Goal: Transaction & Acquisition: Book appointment/travel/reservation

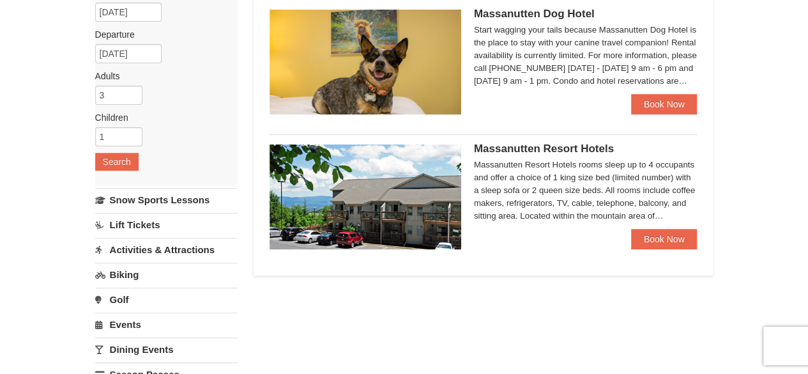
scroll to position [133, 0]
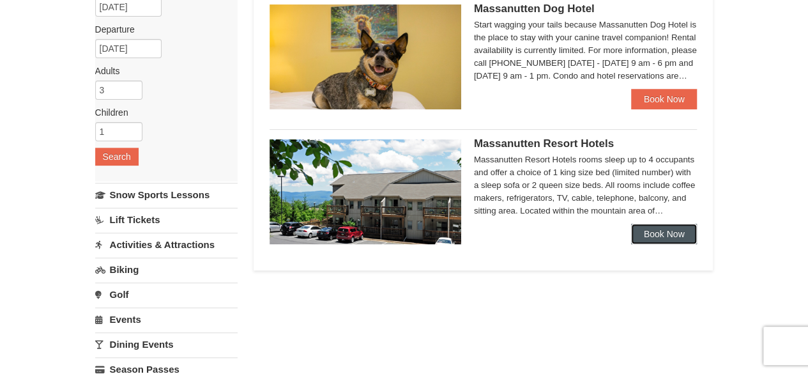
click at [662, 233] on link "Book Now" at bounding box center [664, 234] width 66 height 20
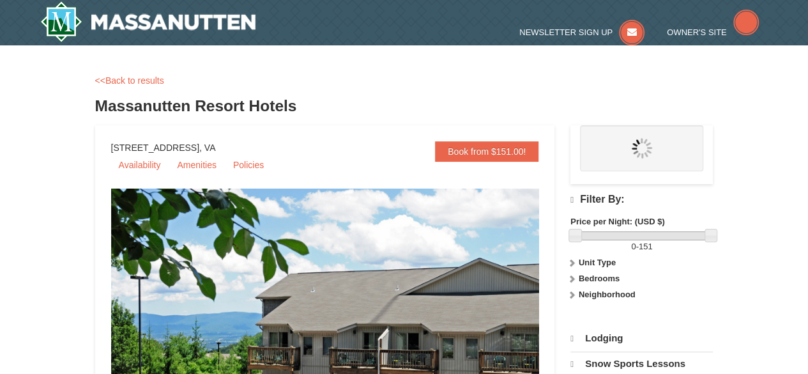
select select "10"
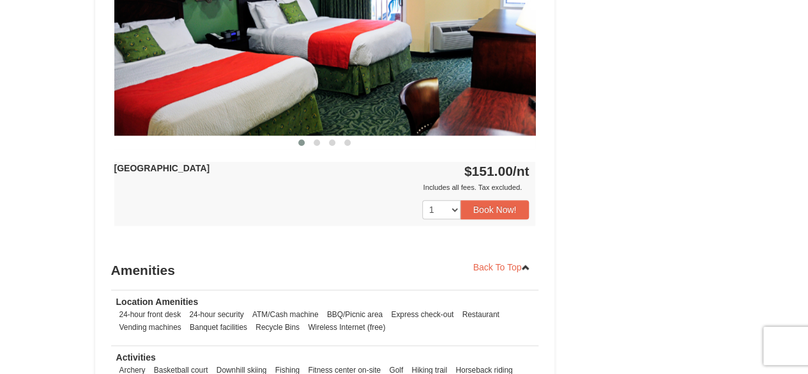
scroll to position [643, 0]
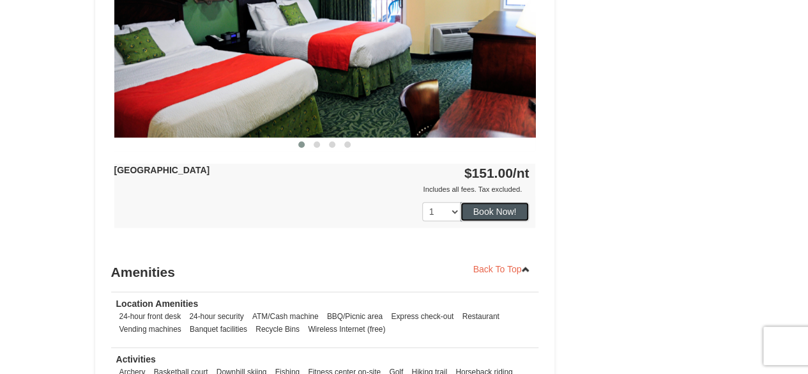
click at [496, 204] on button "Book Now!" at bounding box center [495, 211] width 69 height 19
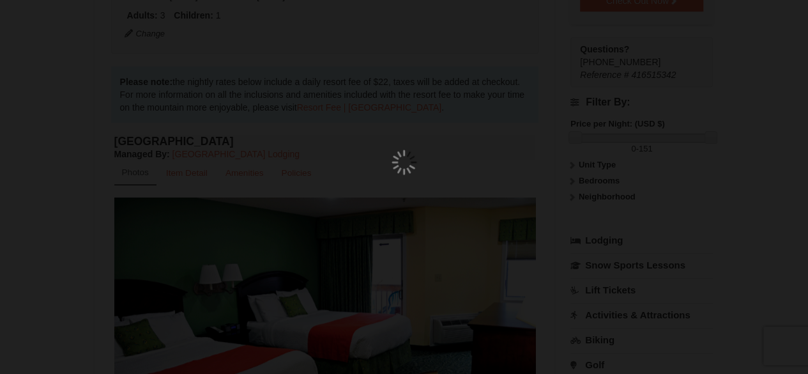
scroll to position [125, 0]
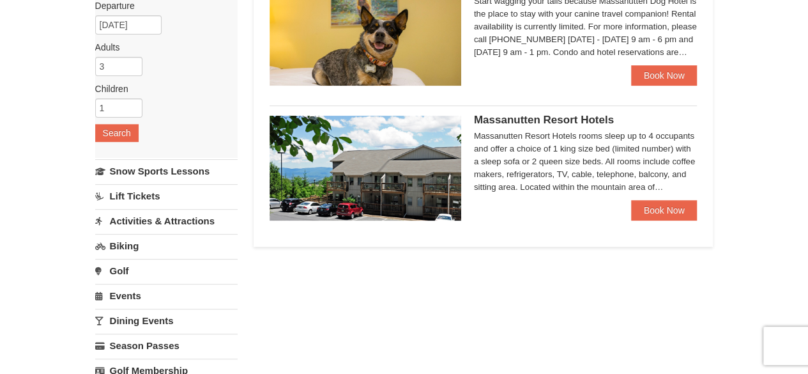
scroll to position [158, 0]
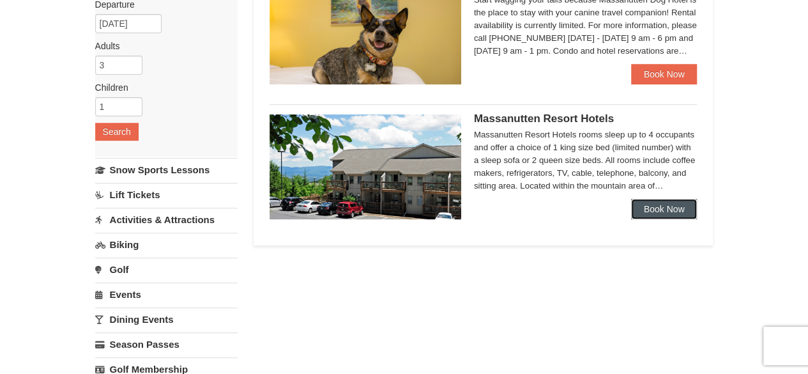
click at [669, 208] on link "Book Now" at bounding box center [664, 209] width 66 height 20
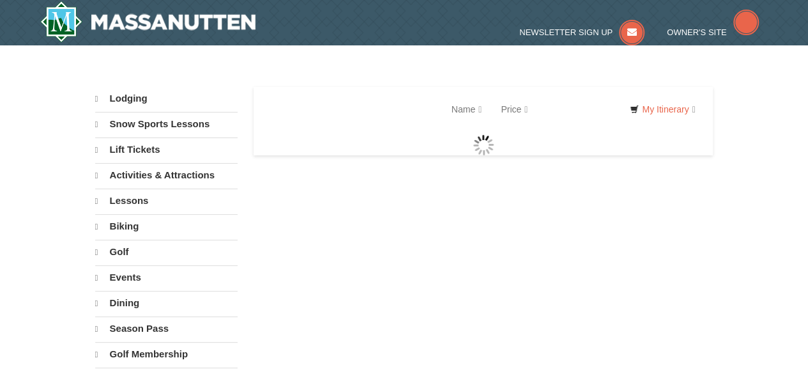
select select "10"
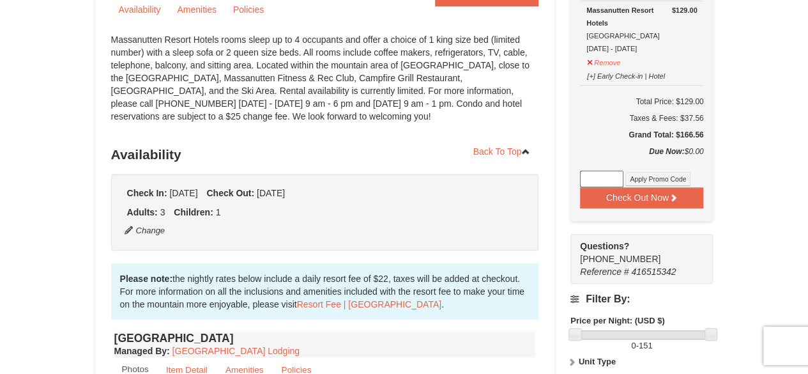
scroll to position [152, 0]
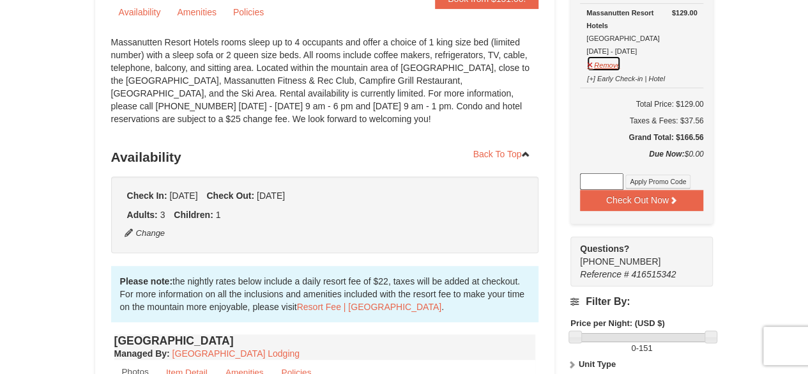
click at [604, 66] on button "Remove" at bounding box center [603, 64] width 34 height 16
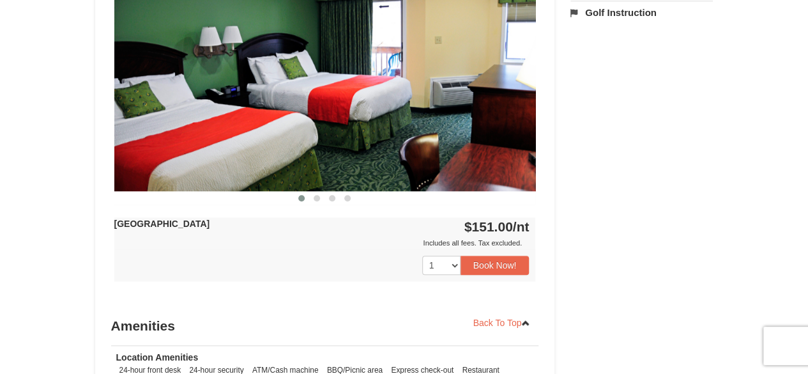
scroll to position [595, 0]
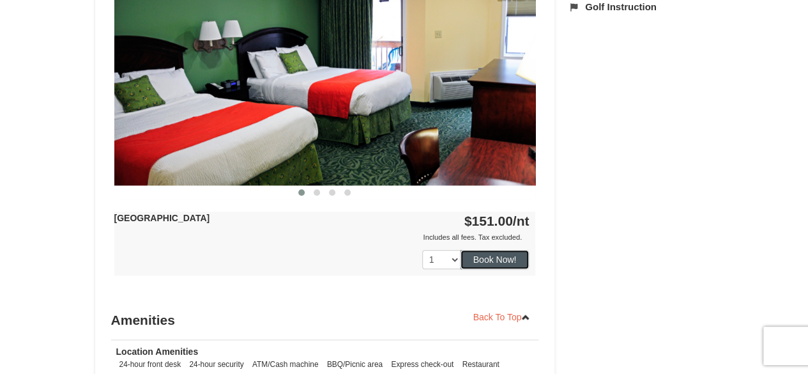
click at [496, 261] on button "Book Now!" at bounding box center [495, 259] width 69 height 19
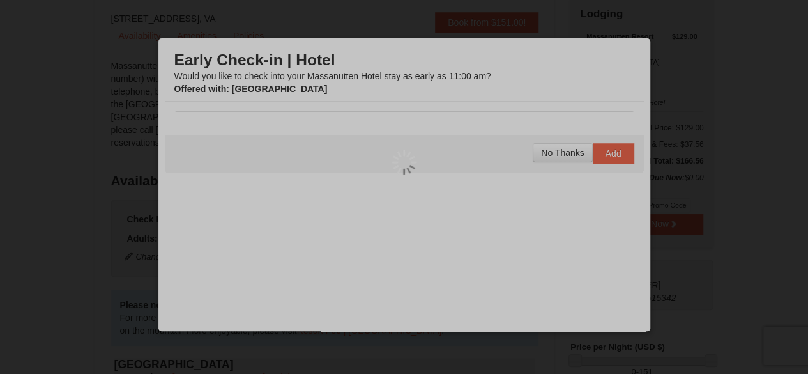
scroll to position [125, 0]
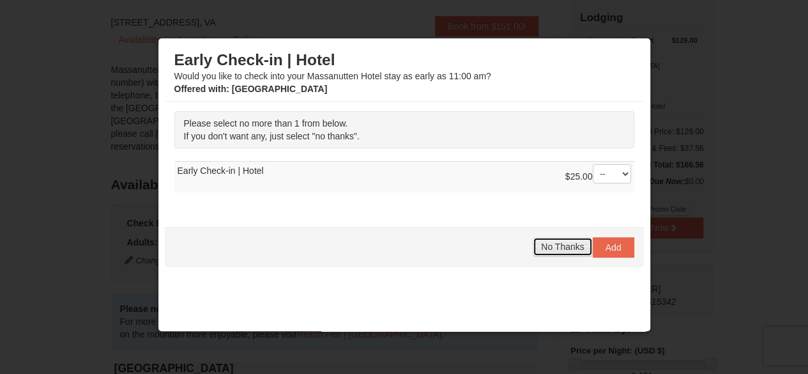
click at [551, 245] on span "No Thanks" at bounding box center [562, 246] width 43 height 10
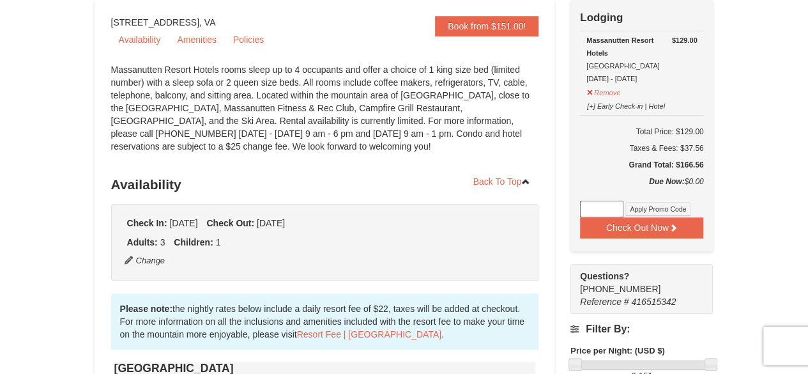
click at [608, 206] on input at bounding box center [601, 209] width 43 height 17
paste input "GoDukes25"
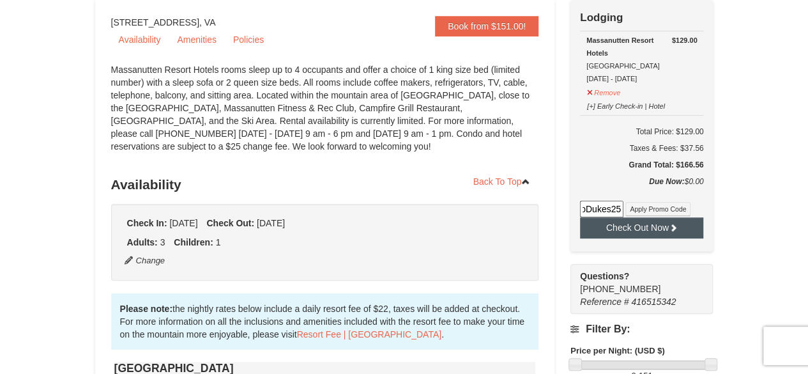
type input "GoDukes25"
click at [643, 229] on button "Check Out Now" at bounding box center [641, 227] width 123 height 20
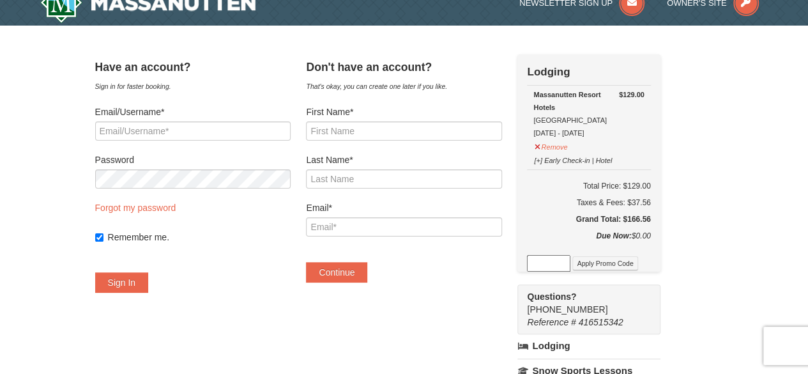
scroll to position [18, 0]
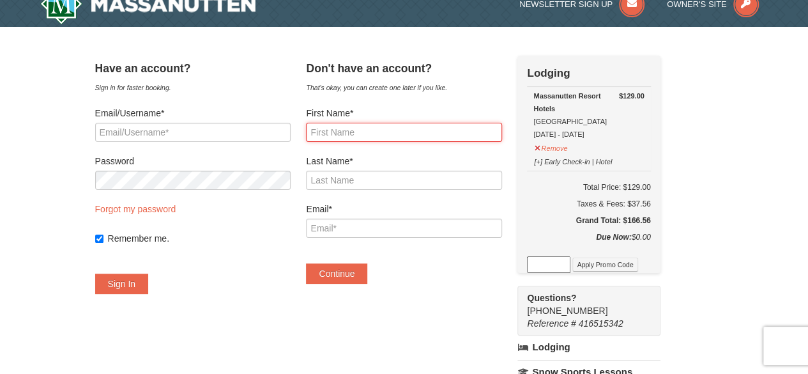
click at [353, 130] on input "First Name*" at bounding box center [403, 132] width 195 height 19
type input "Srinivas"
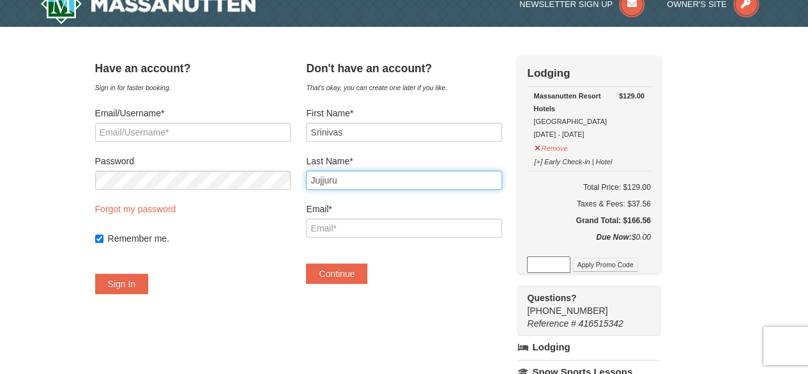
type input "Jujjuru"
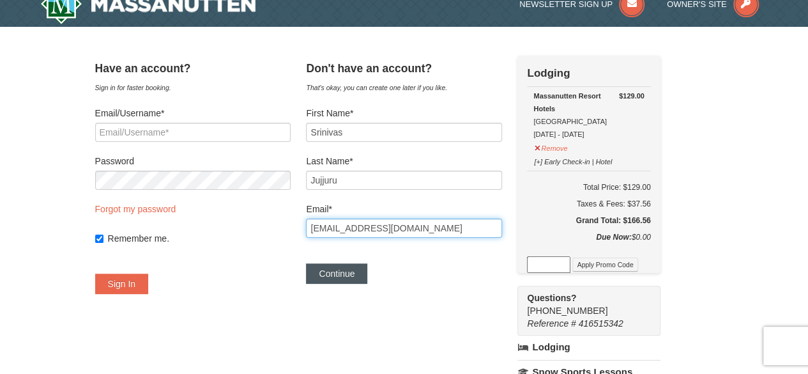
type input "sjujjuru@gmail.com"
click at [354, 277] on button "Continue" at bounding box center [336, 273] width 61 height 20
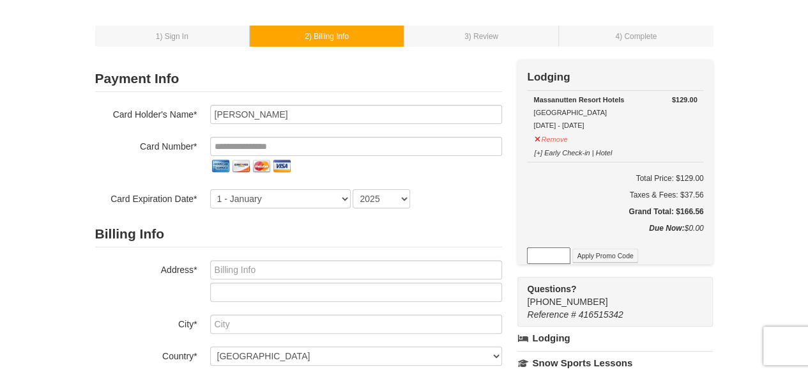
scroll to position [47, 0]
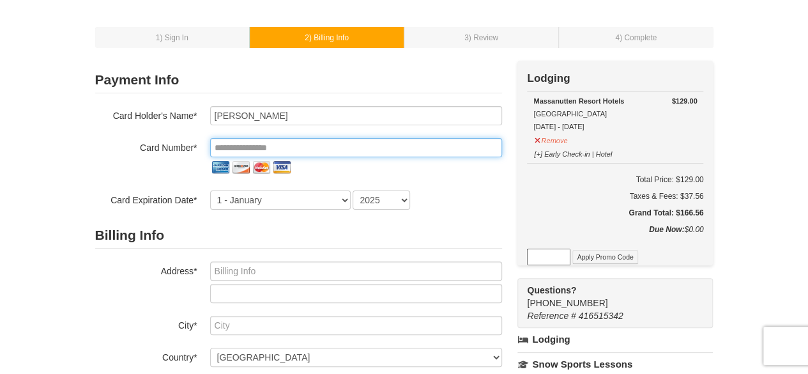
click at [398, 153] on input "tel" at bounding box center [356, 147] width 292 height 19
type input "**********"
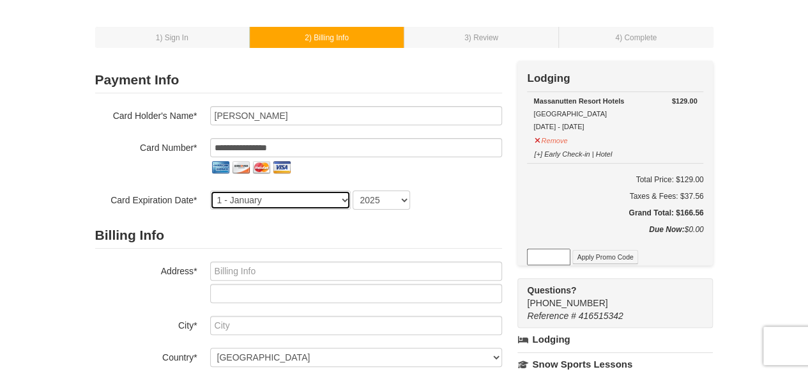
select select "10"
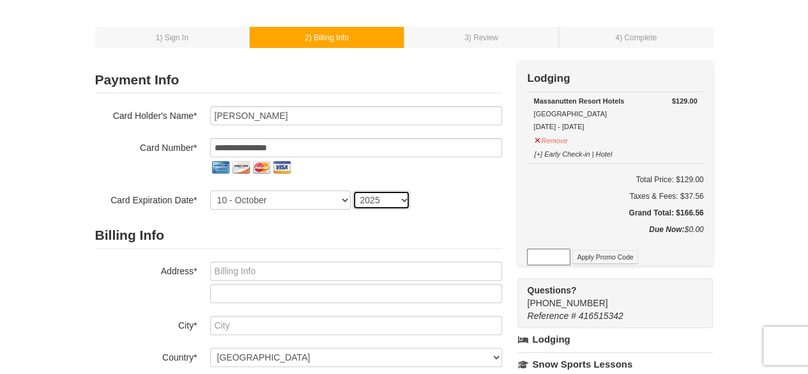
select select "2030"
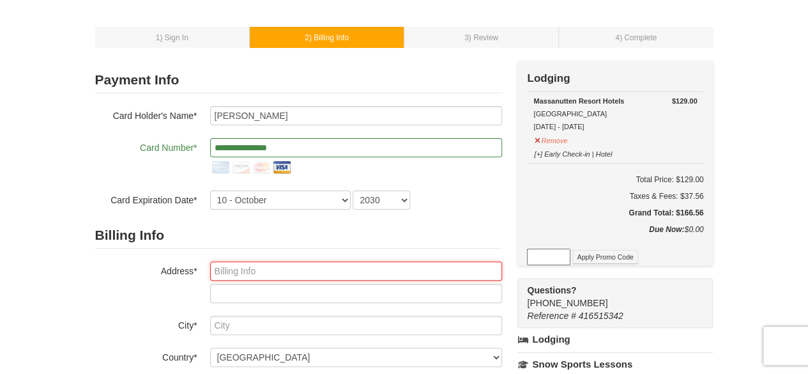
drag, startPoint x: 381, startPoint y: 273, endPoint x: 377, endPoint y: 266, distance: 8.0
click at [377, 266] on input "text" at bounding box center [356, 270] width 292 height 19
type input "22803 Trailing Rose Ct"
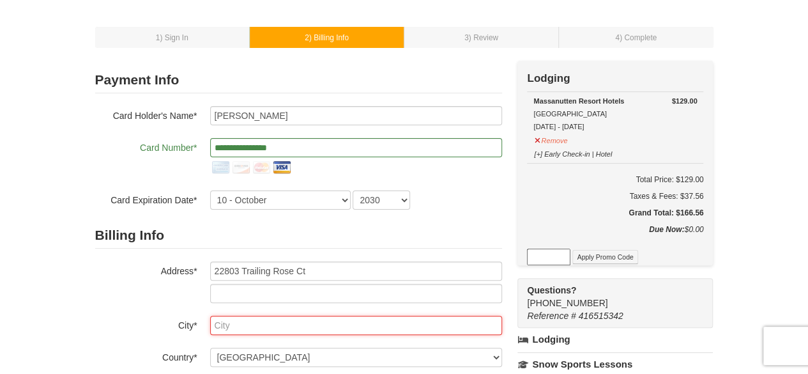
type input "Ashburn"
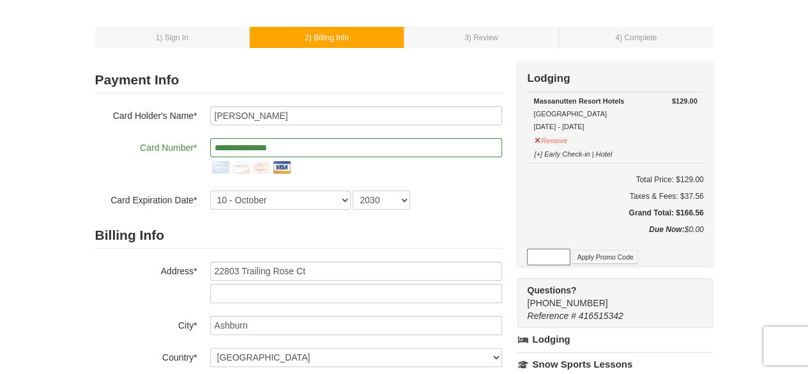
select select "VA"
type input "20148"
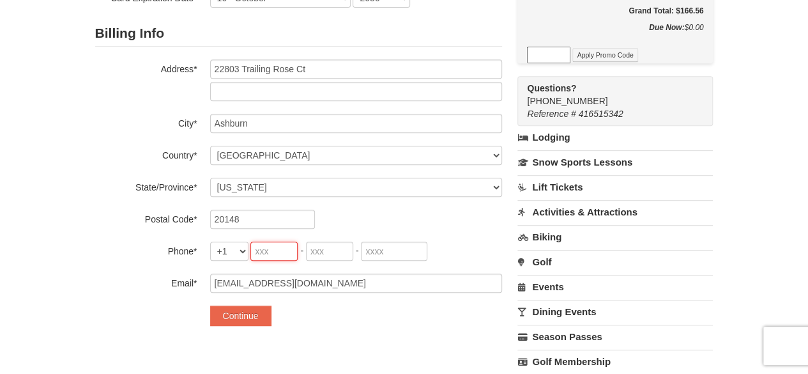
click at [275, 250] on input "tel" at bounding box center [273, 250] width 47 height 19
type input "703"
type input "655"
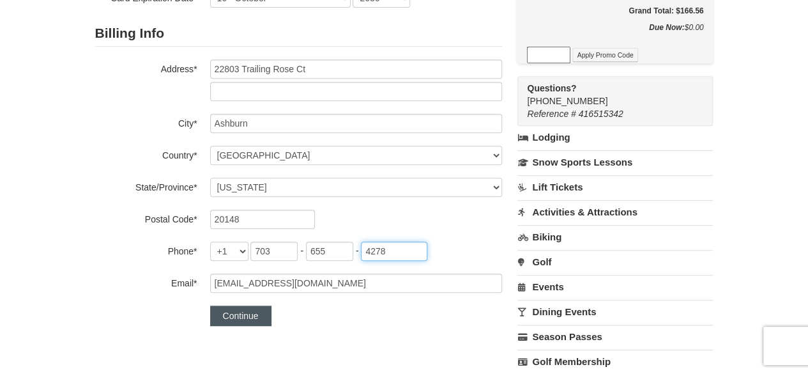
type input "4278"
click at [235, 313] on button "Continue" at bounding box center [240, 315] width 61 height 20
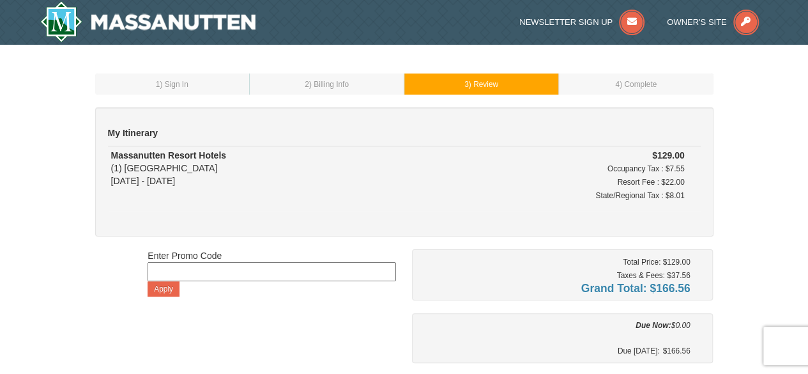
click at [344, 268] on input at bounding box center [272, 271] width 248 height 19
paste input "GoDukes25"
type input "GoDukes25"
click at [171, 287] on button "Apply" at bounding box center [164, 288] width 32 height 15
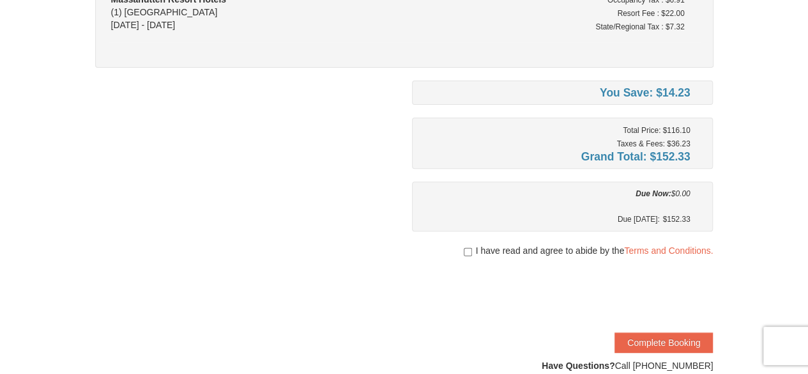
scroll to position [170, 0]
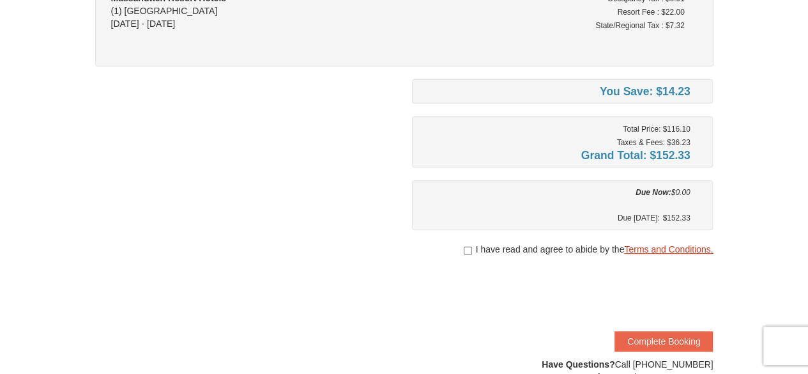
click at [689, 244] on link "Terms and Conditions." at bounding box center [668, 249] width 89 height 10
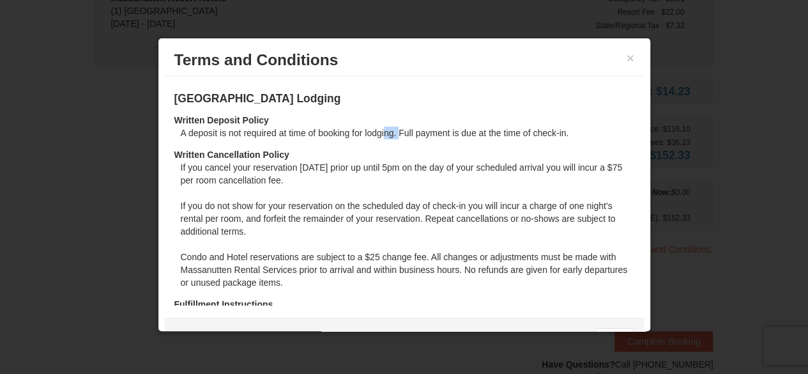
drag, startPoint x: 385, startPoint y: 129, endPoint x: 400, endPoint y: 128, distance: 15.3
click at [400, 128] on dd "A deposit is not required at time of booking for lodging. Full payment is due a…" at bounding box center [408, 137] width 454 height 22
drag, startPoint x: 360, startPoint y: 163, endPoint x: 425, endPoint y: 170, distance: 65.5
click at [425, 170] on dd "If you cancel your reservation within 7 days prior up until 5pm on the day of y…" at bounding box center [408, 229] width 454 height 137
click at [354, 203] on dd "If you cancel your reservation within 7 days prior up until 5pm on the day of y…" at bounding box center [408, 229] width 454 height 137
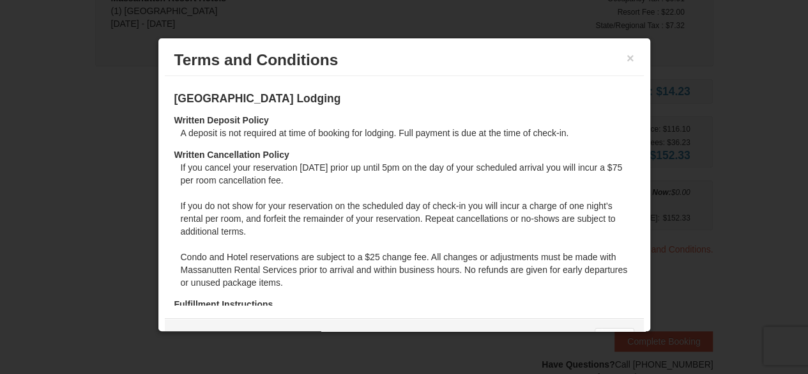
drag, startPoint x: 386, startPoint y: 250, endPoint x: 410, endPoint y: 278, distance: 36.2
click at [410, 278] on dd "If you cancel your reservation within 7 days prior up until 5pm on the day of y…" at bounding box center [408, 229] width 454 height 137
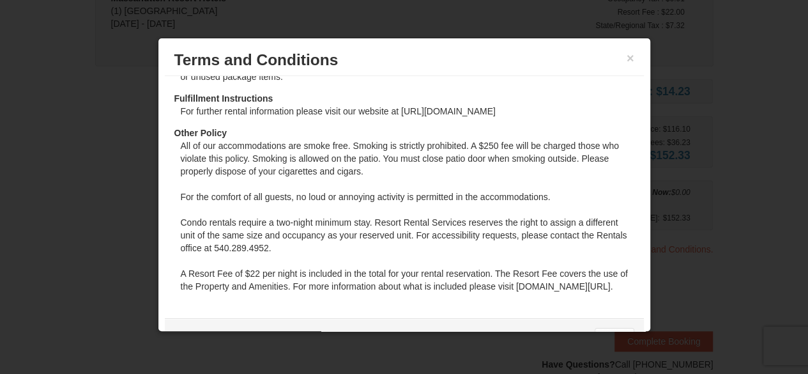
scroll to position [0, 0]
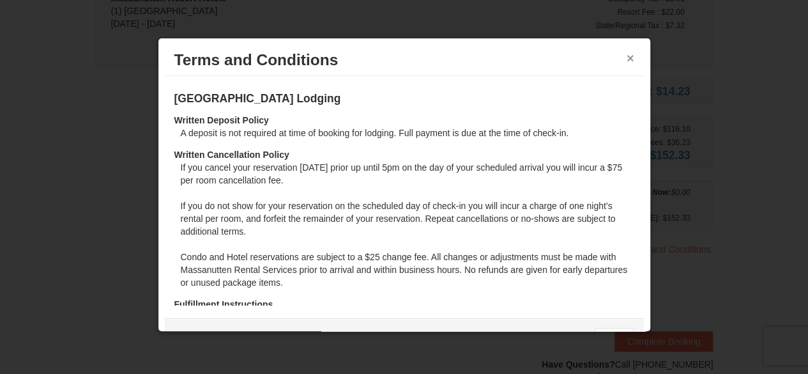
click at [627, 54] on button "×" at bounding box center [631, 58] width 8 height 13
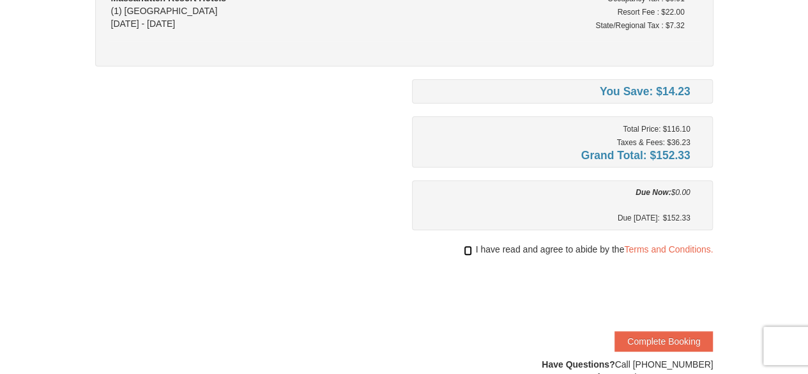
click at [468, 247] on input "checkbox" at bounding box center [468, 250] width 8 height 10
checkbox input "true"
click at [678, 333] on button "Complete Booking" at bounding box center [663, 341] width 98 height 20
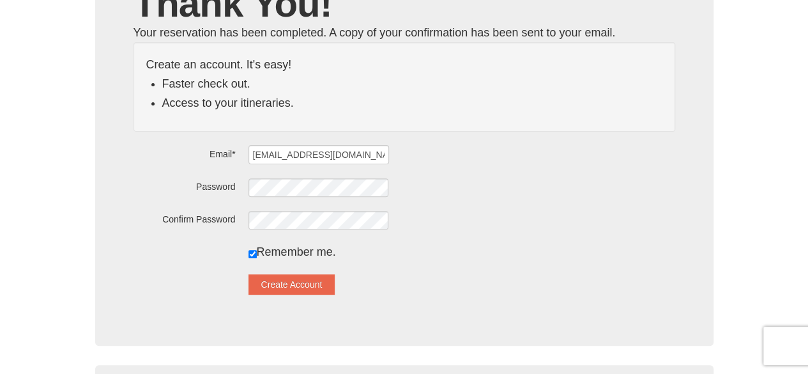
scroll to position [134, 0]
click at [519, 188] on div at bounding box center [461, 186] width 427 height 20
click at [314, 285] on button "Create Account" at bounding box center [291, 283] width 87 height 20
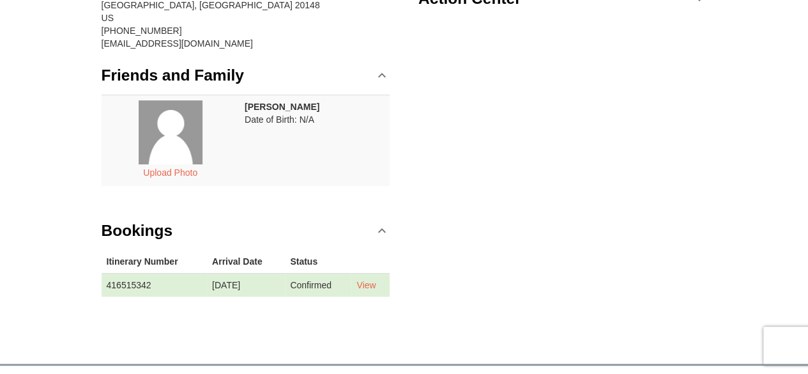
scroll to position [192, 0]
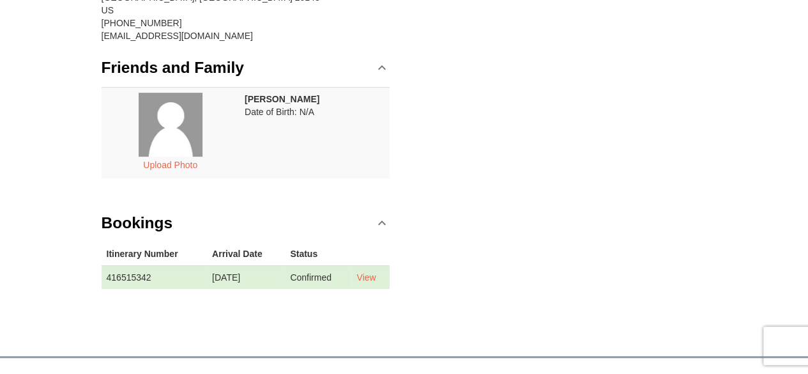
click at [460, 305] on div "Contact Info Edit [PERSON_NAME] [STREET_ADDRESS] [PHONE_NUMBER] [EMAIL_ADDRESS]…" at bounding box center [404, 117] width 618 height 393
drag, startPoint x: 359, startPoint y: 355, endPoint x: 358, endPoint y: 347, distance: 8.4
click at [358, 349] on body "Browser Not Supported We notice you are using a browser which will not provide …" at bounding box center [404, 235] width 808 height 854
click at [376, 275] on link "View" at bounding box center [365, 277] width 19 height 10
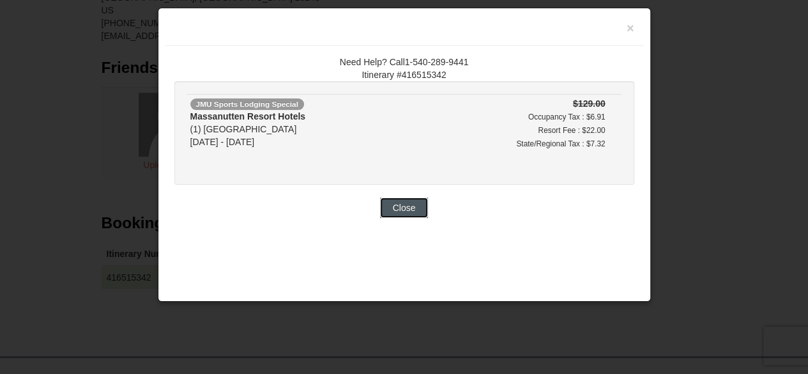
click at [408, 204] on button "Close" at bounding box center [404, 207] width 49 height 20
